Goal: Task Accomplishment & Management: Manage account settings

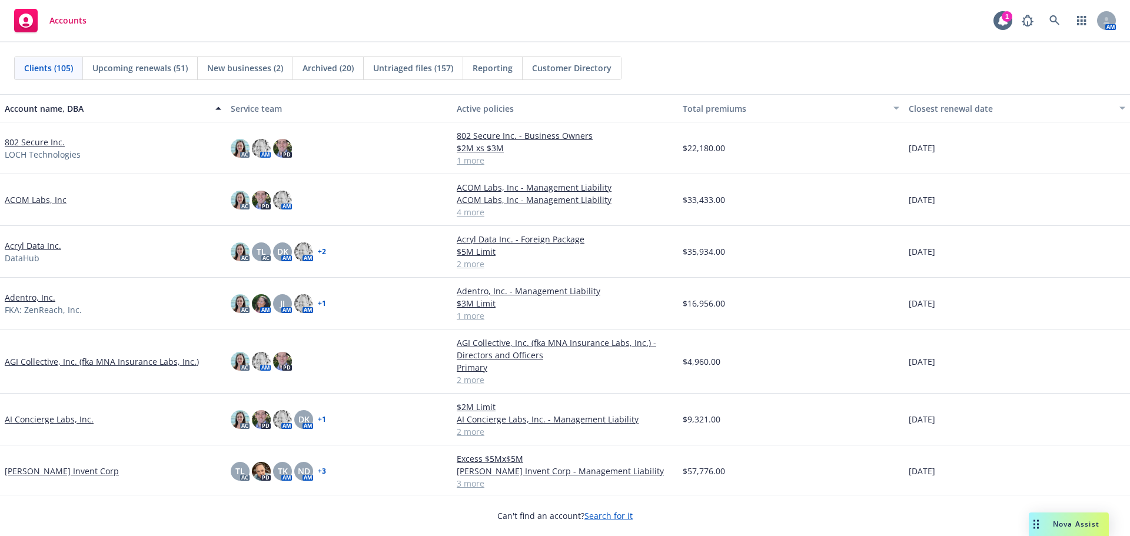
click at [31, 142] on link "802 Secure Inc." at bounding box center [35, 142] width 60 height 12
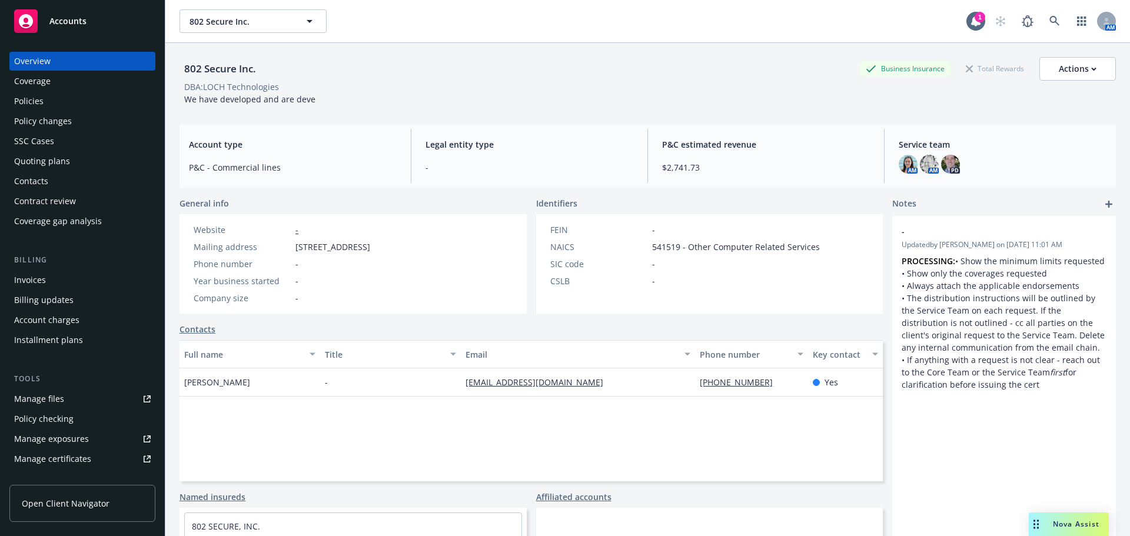
click at [60, 399] on div "Manage files" at bounding box center [39, 399] width 50 height 19
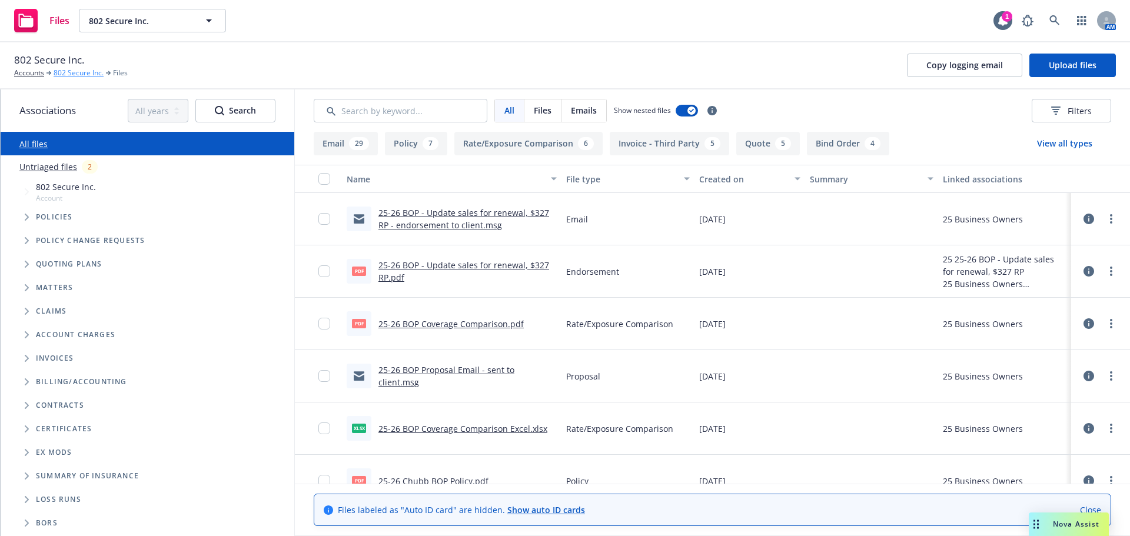
click at [71, 78] on link "802 Secure Inc." at bounding box center [79, 73] width 50 height 11
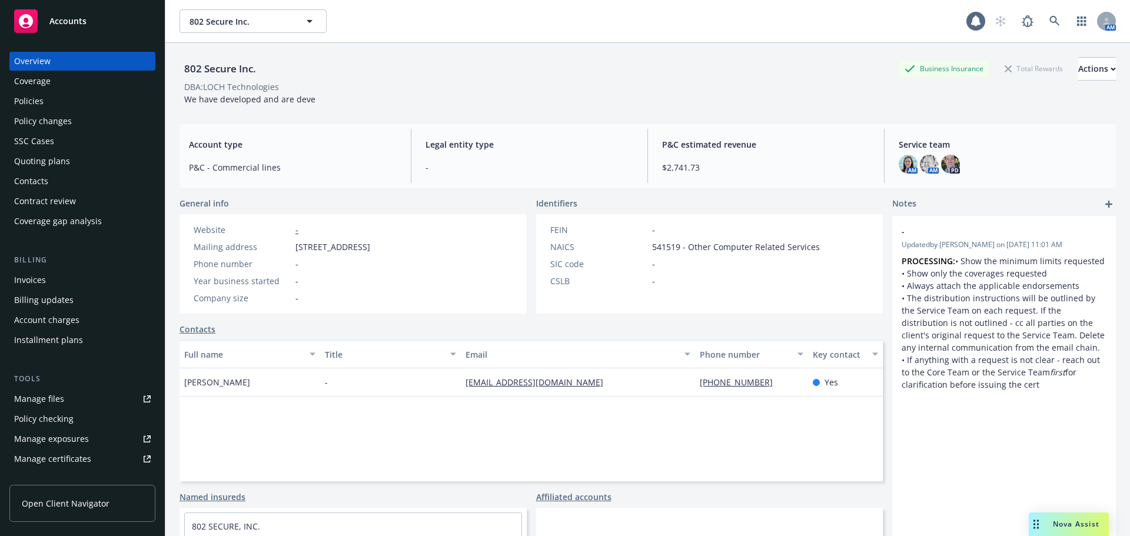
click at [68, 396] on link "Manage files" at bounding box center [82, 399] width 146 height 19
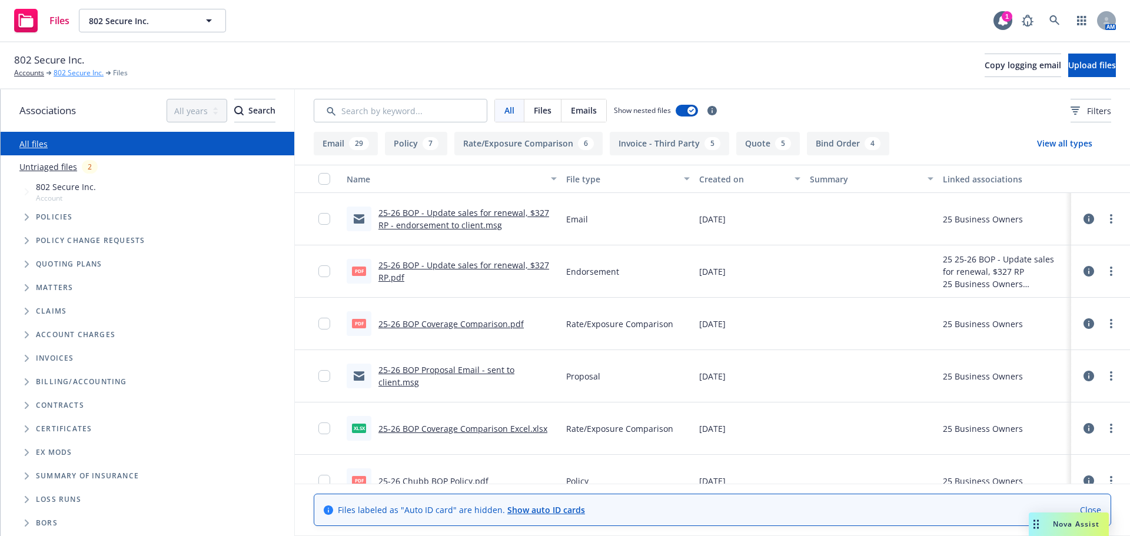
click at [84, 74] on link "802 Secure Inc." at bounding box center [79, 73] width 50 height 11
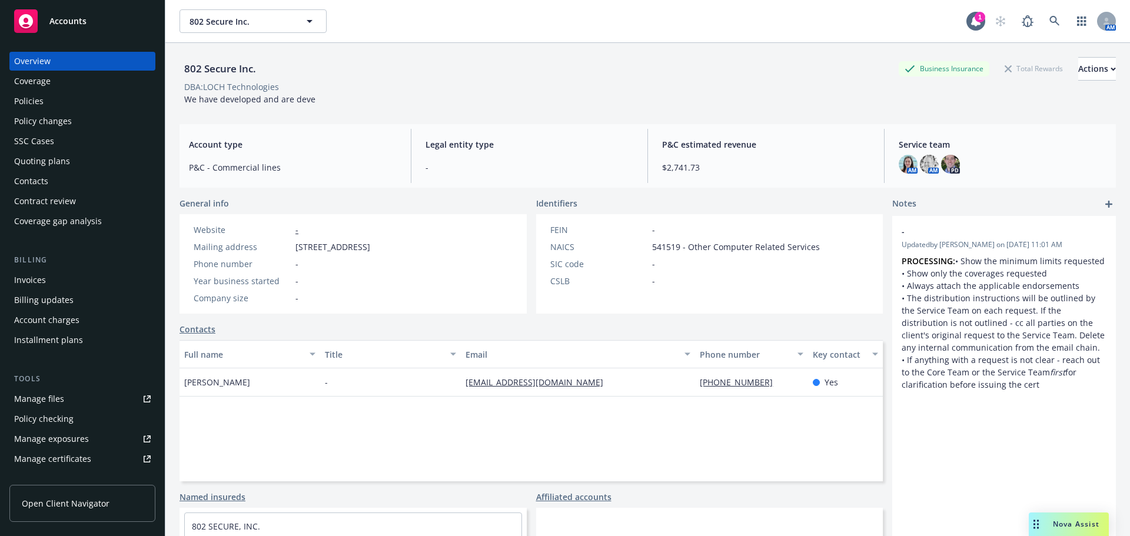
click at [72, 407] on link "Manage files" at bounding box center [82, 399] width 146 height 19
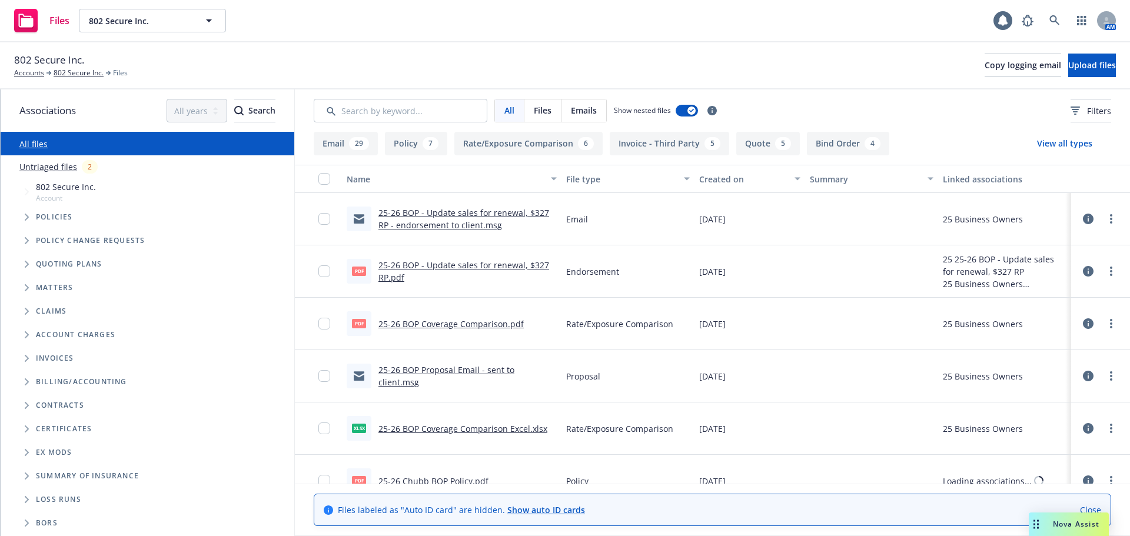
click at [81, 74] on link "802 Secure Inc." at bounding box center [79, 73] width 50 height 11
